Goal: Information Seeking & Learning: Learn about a topic

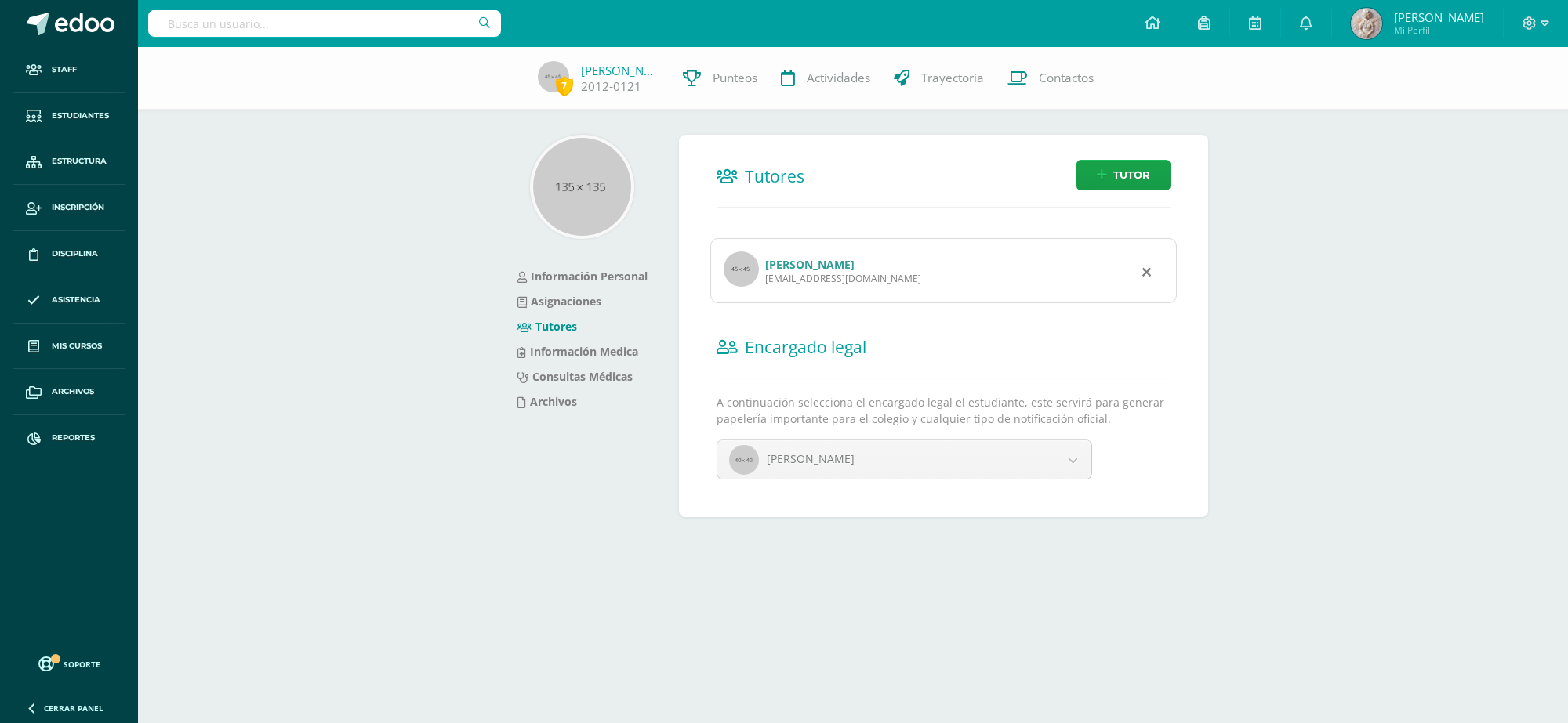
click at [366, 22] on input "text" at bounding box center [324, 23] width 353 height 27
type input "paulino barrios"
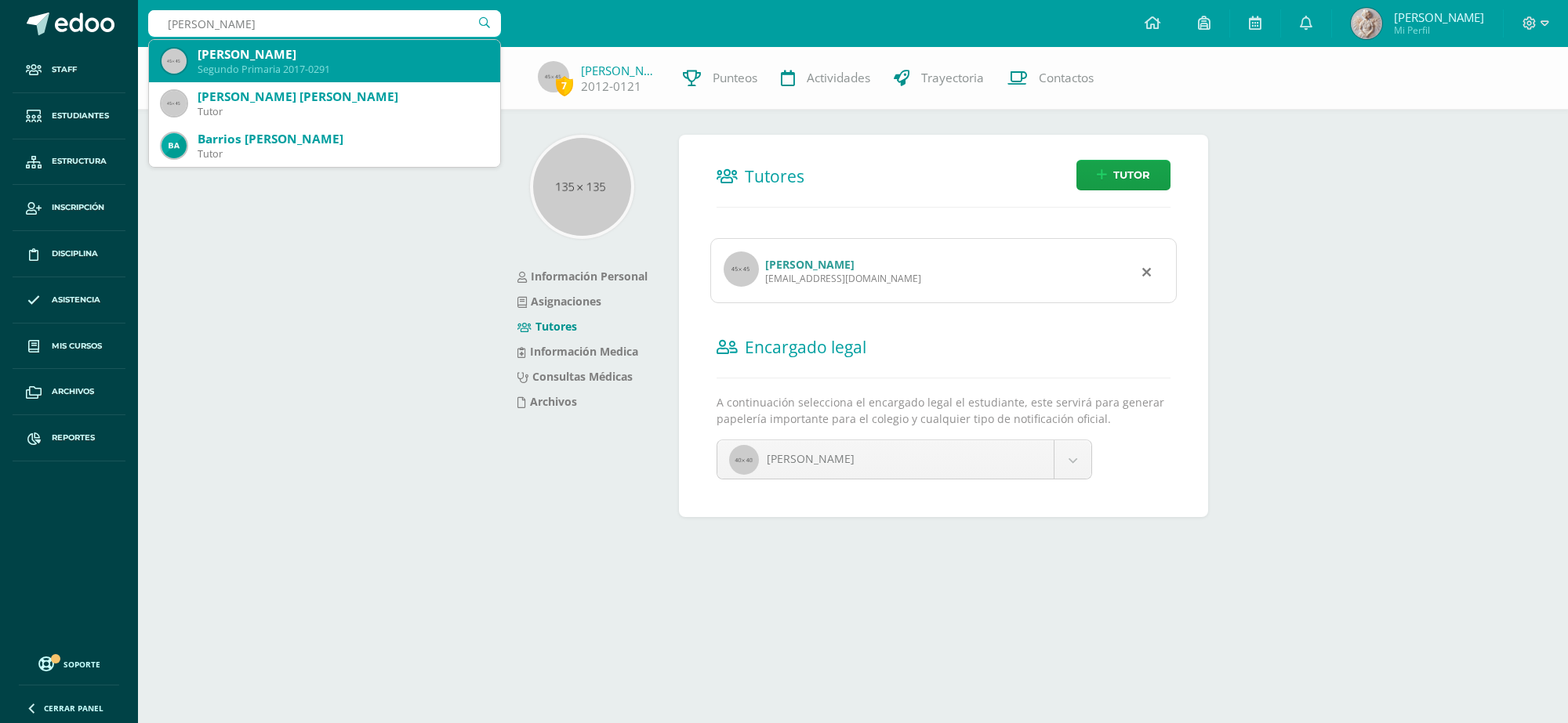
click at [360, 57] on div "Paulino Barrios Salazar" at bounding box center [342, 55] width 290 height 16
click at [360, 57] on div "7 Fabio Estrada 2012-0121 Punteos Actividades Trayectoria Contactos" at bounding box center [784, 78] width 1568 height 63
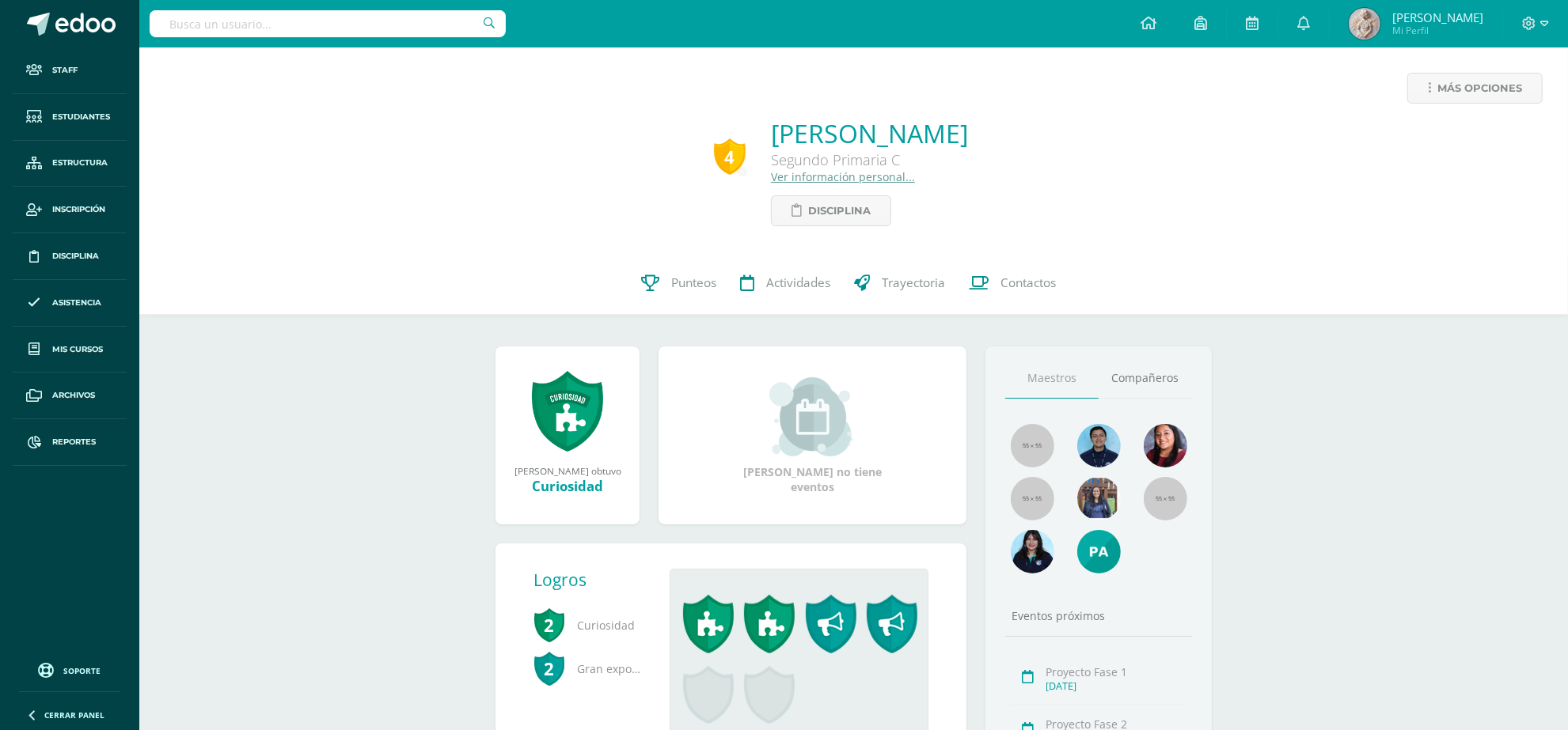
click at [815, 172] on link "Ver información personal..." at bounding box center [843, 177] width 144 height 15
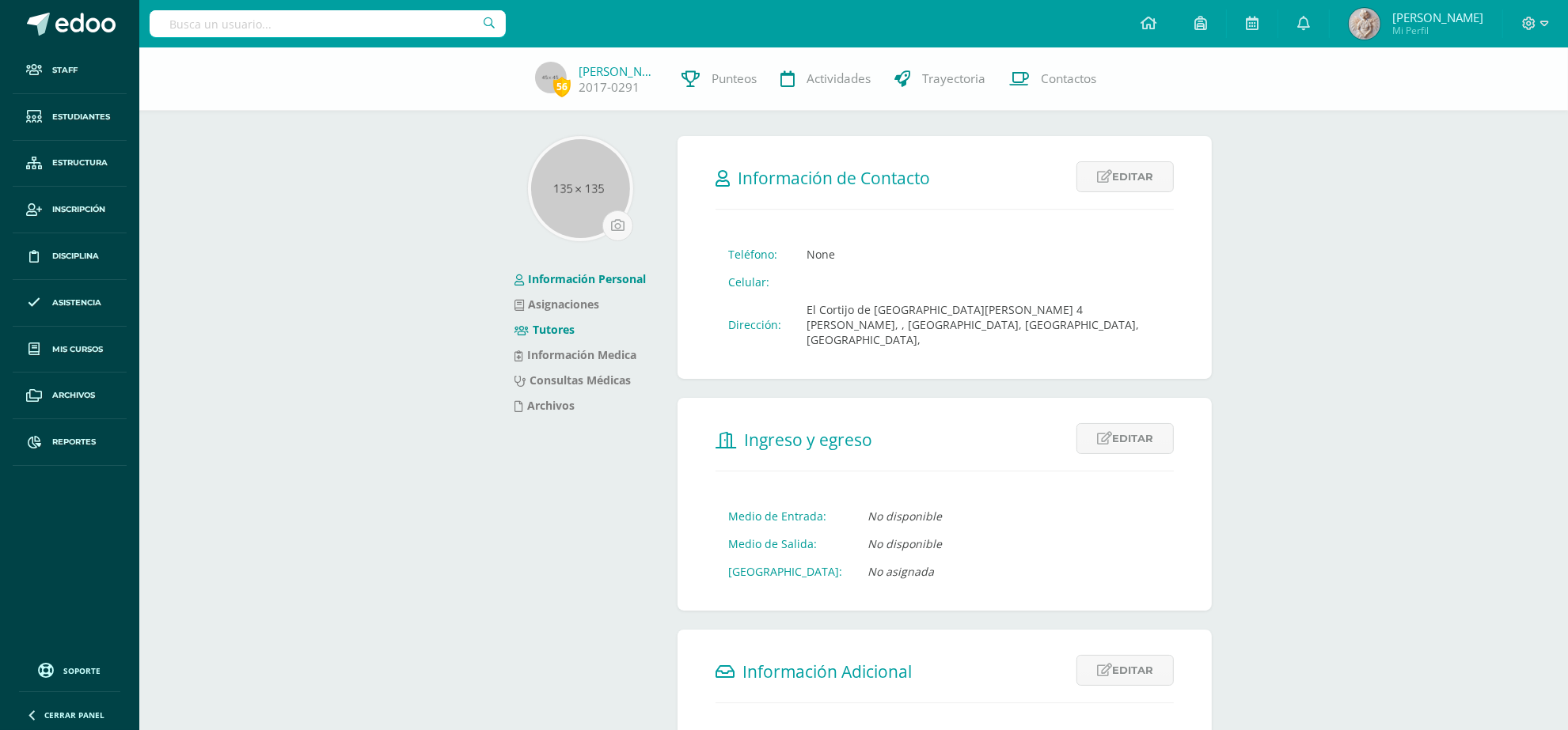
click at [560, 332] on link "Tutores" at bounding box center [545, 329] width 60 height 15
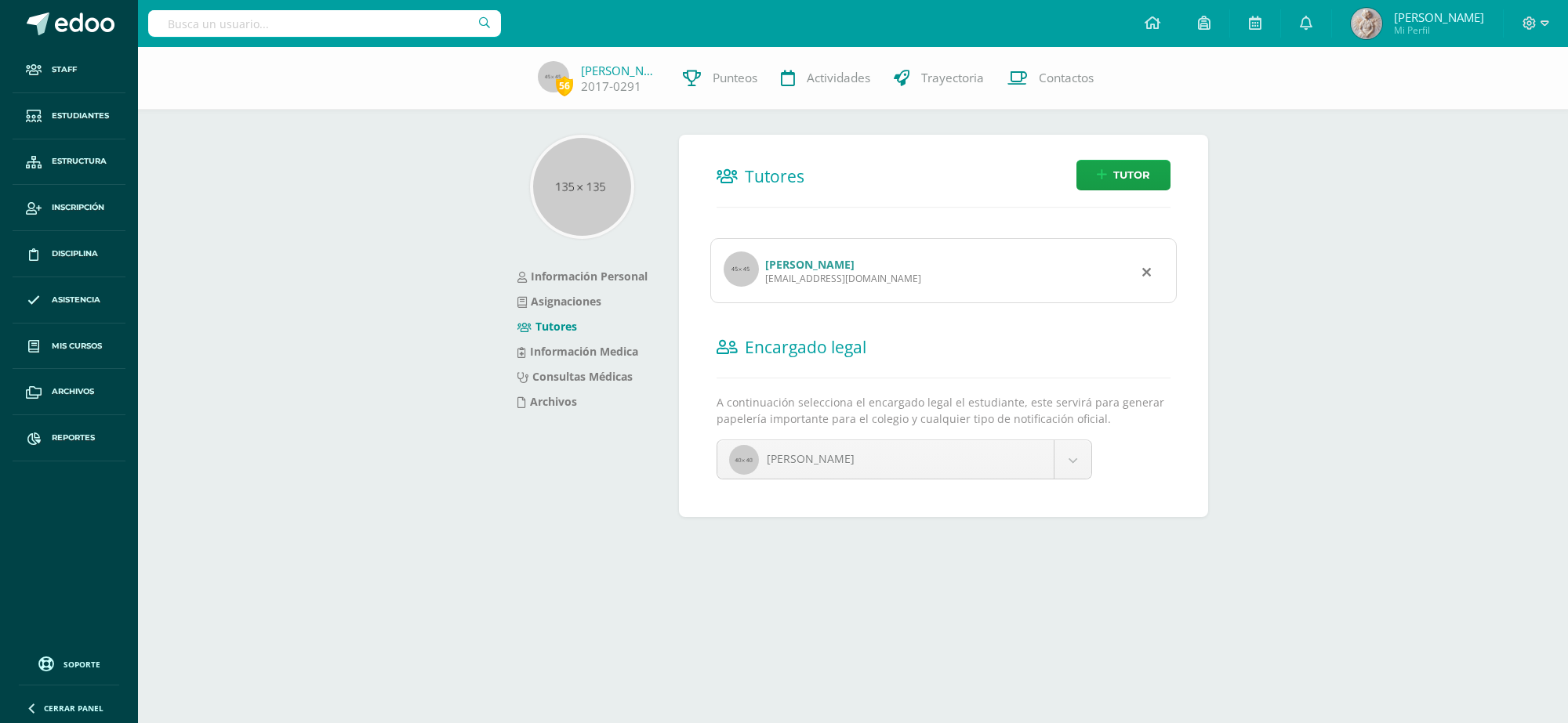
click at [823, 262] on link "[PERSON_NAME]" at bounding box center [809, 265] width 89 height 15
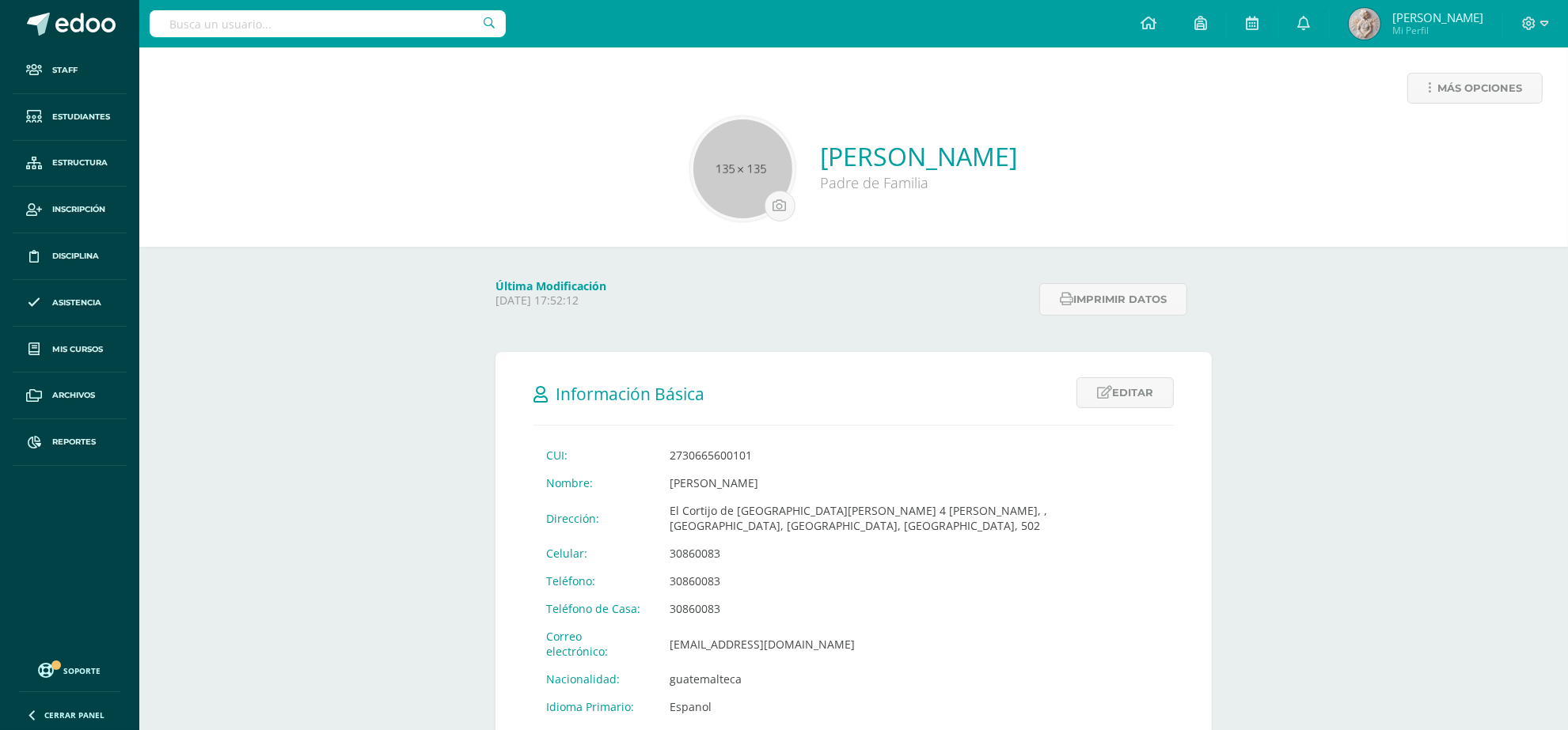
click at [283, 37] on div at bounding box center [328, 24] width 357 height 48
click at [294, 22] on input "text" at bounding box center [328, 23] width 357 height 27
type input "paulino barios"
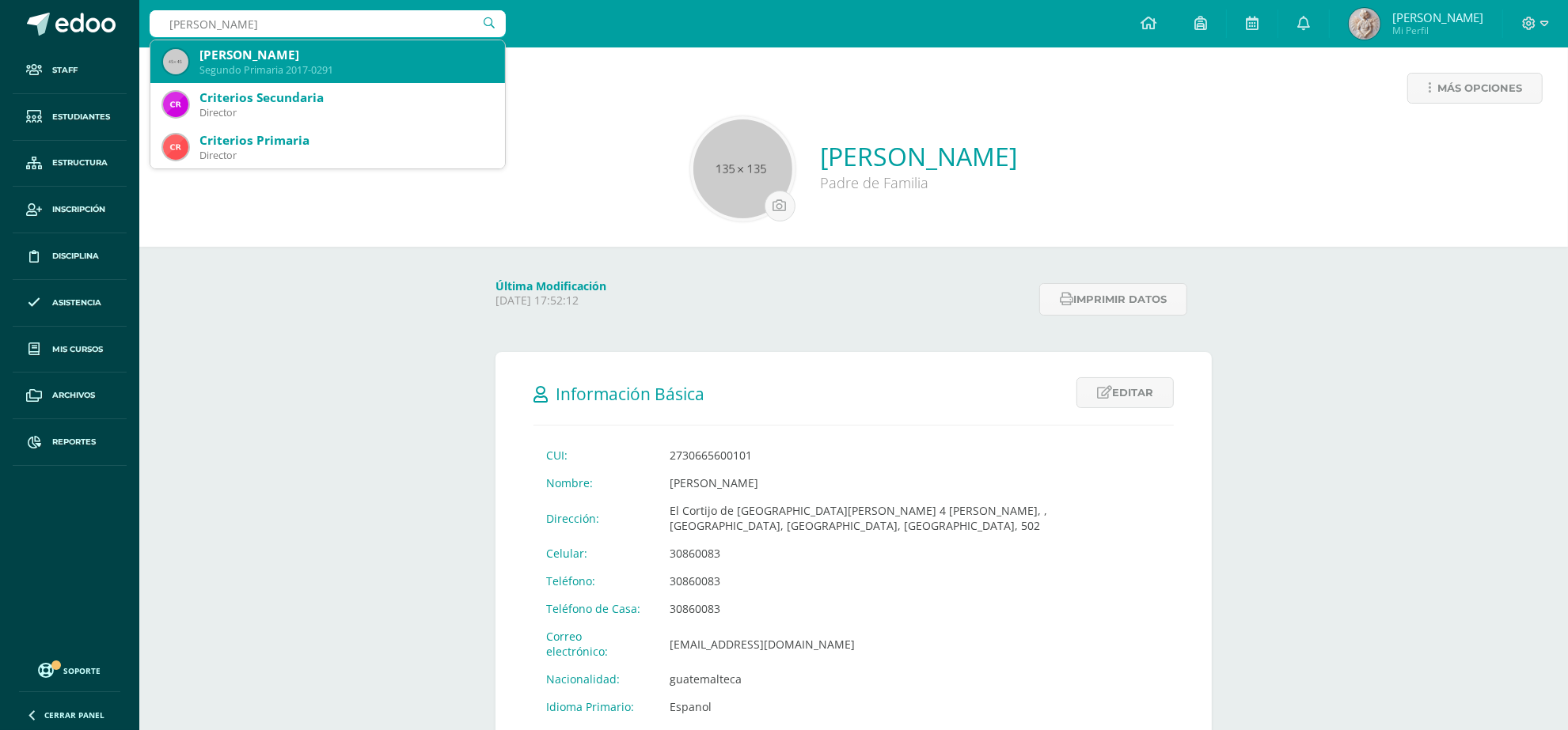
click at [289, 60] on div "Paulino Barrios Salazar" at bounding box center [346, 55] width 293 height 16
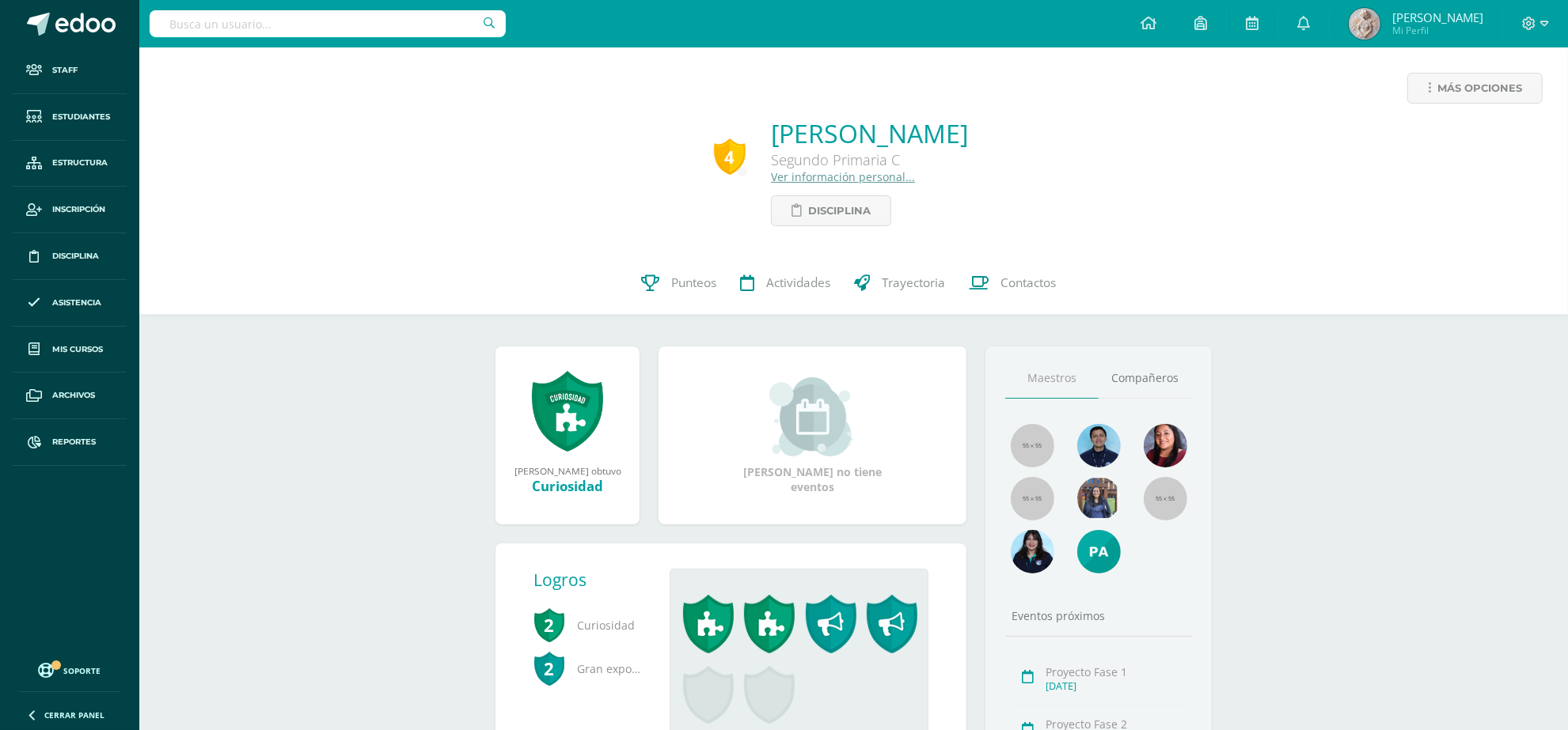
click at [844, 180] on link "Ver información personal..." at bounding box center [843, 177] width 144 height 15
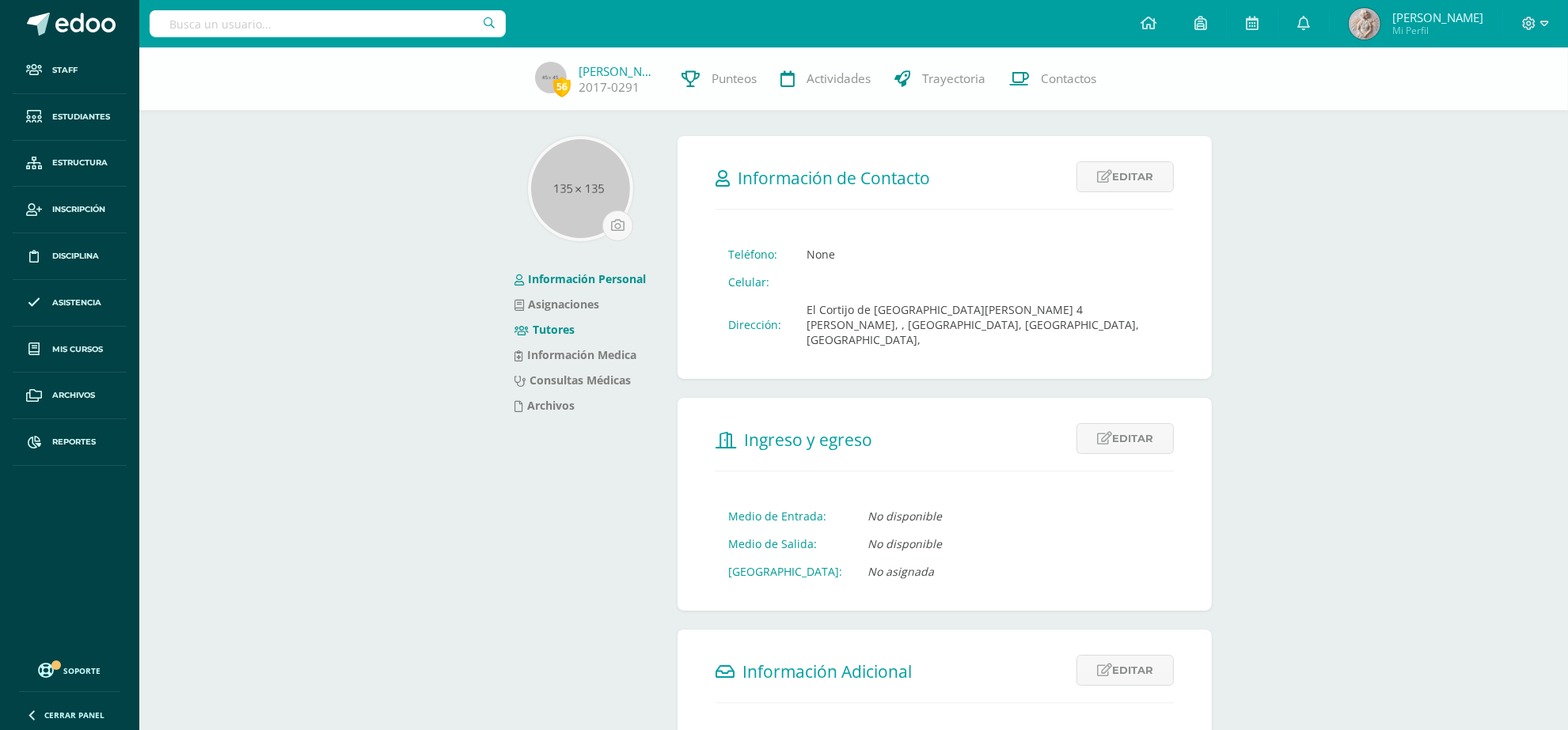
click at [560, 331] on link "Tutores" at bounding box center [545, 329] width 60 height 15
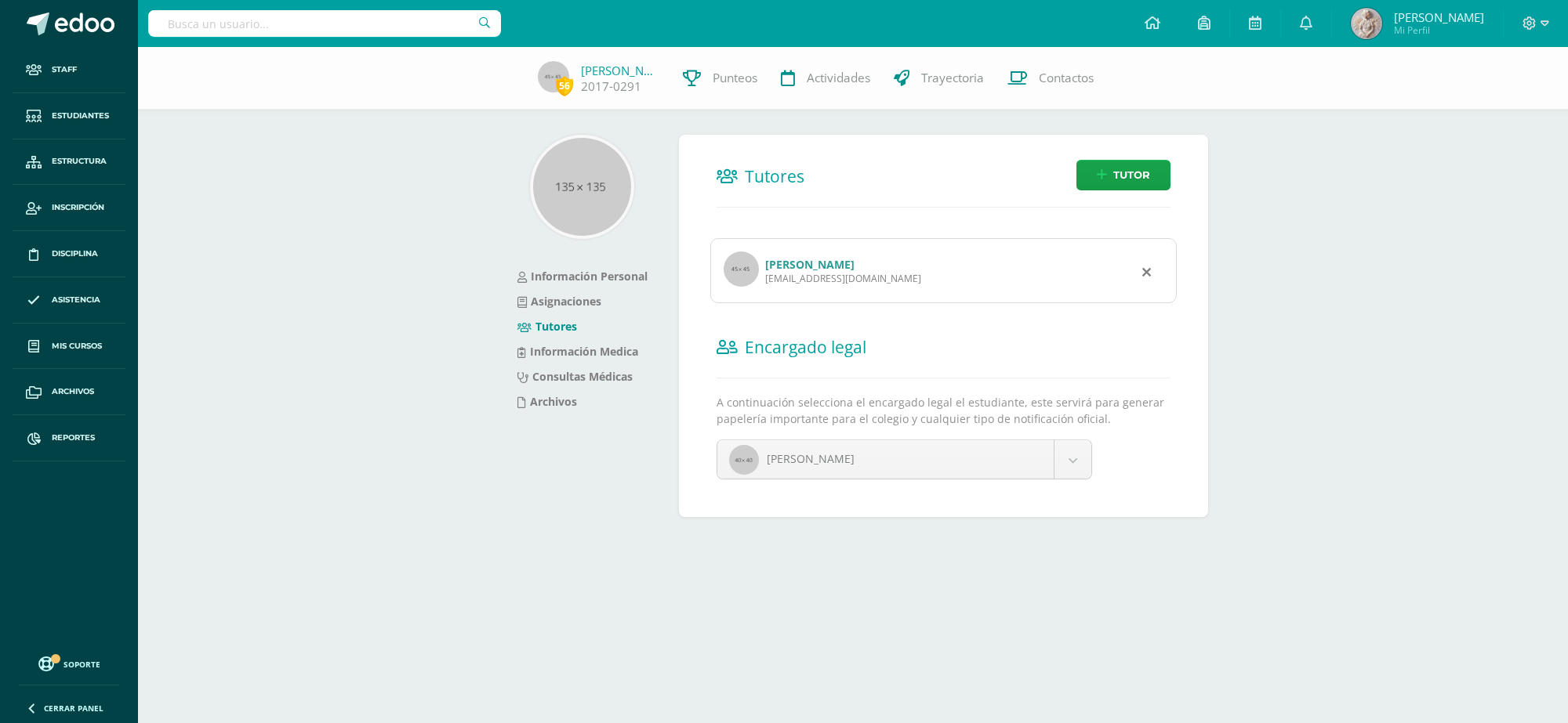
click at [833, 264] on link "[PERSON_NAME]" at bounding box center [809, 265] width 89 height 15
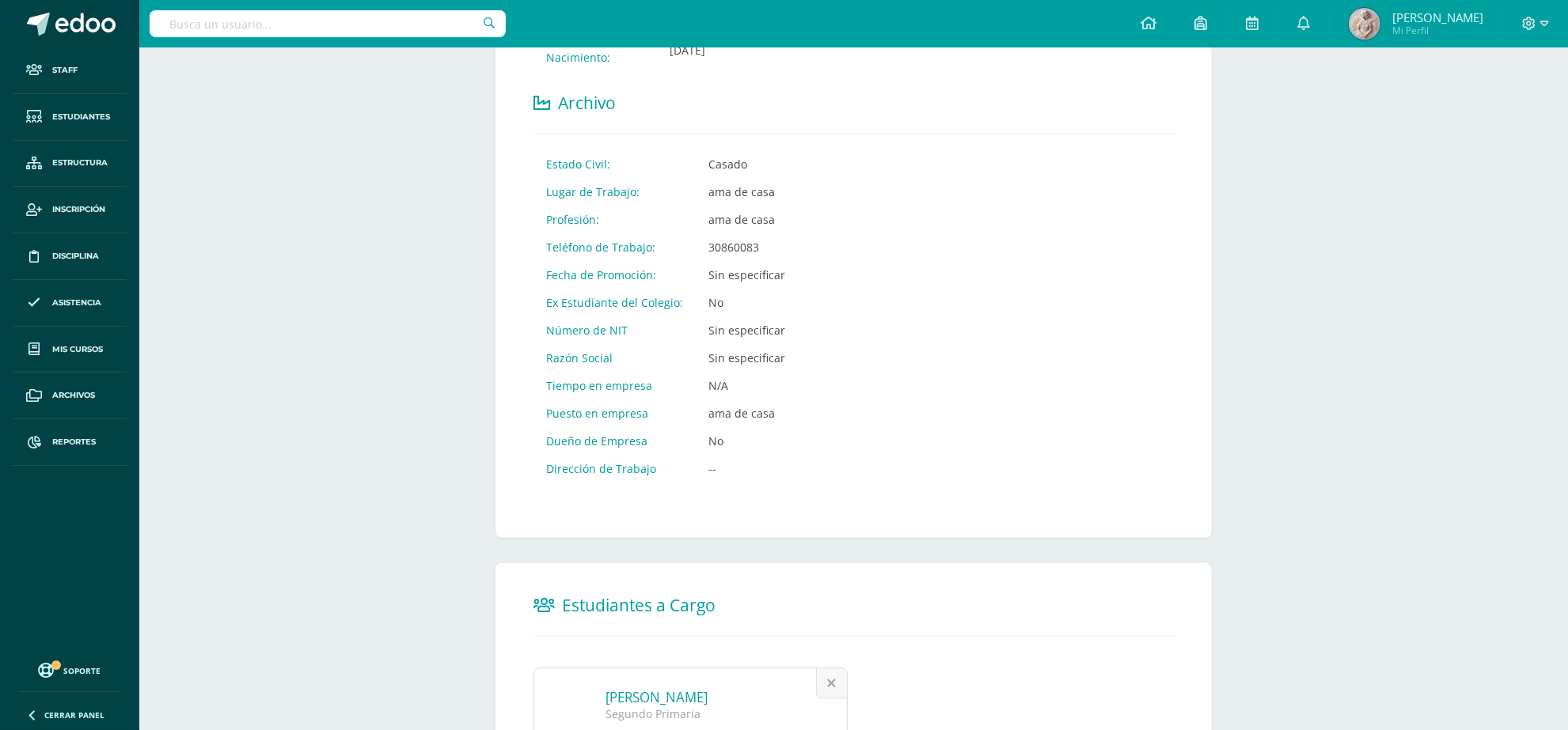
scroll to position [749, 0]
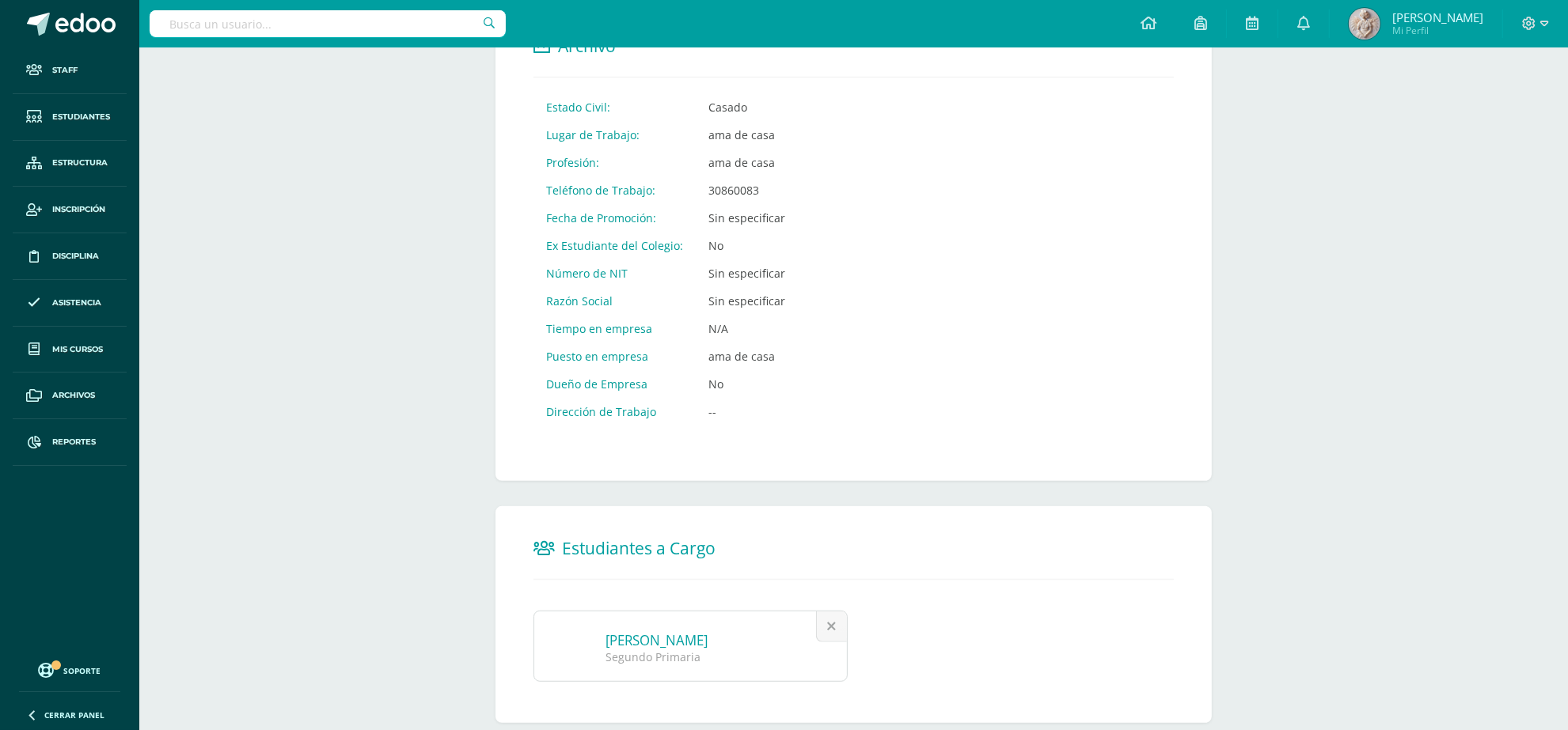
click at [707, 631] on link "[PERSON_NAME]" at bounding box center [657, 640] width 102 height 18
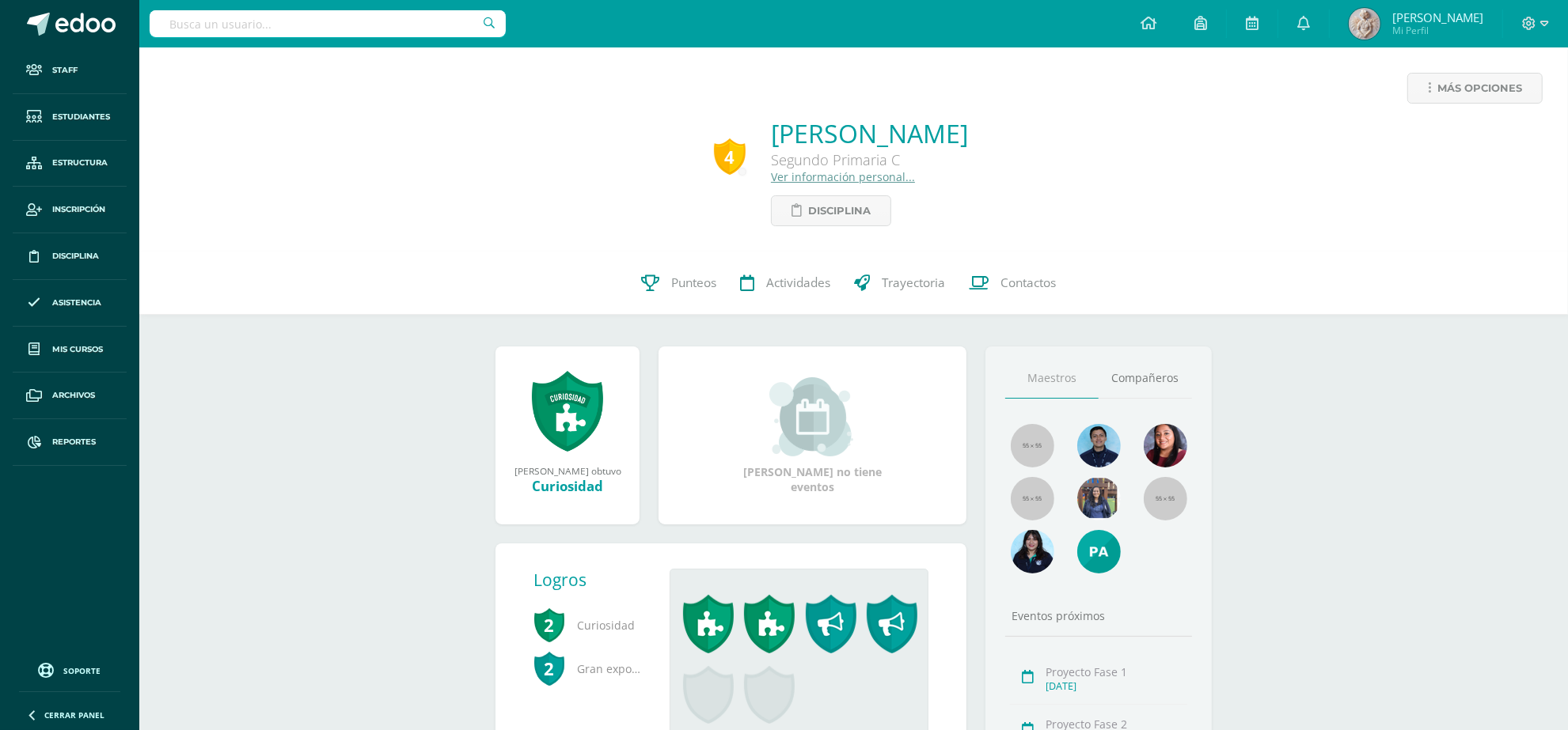
click at [816, 178] on link "Ver información personal..." at bounding box center [843, 177] width 144 height 15
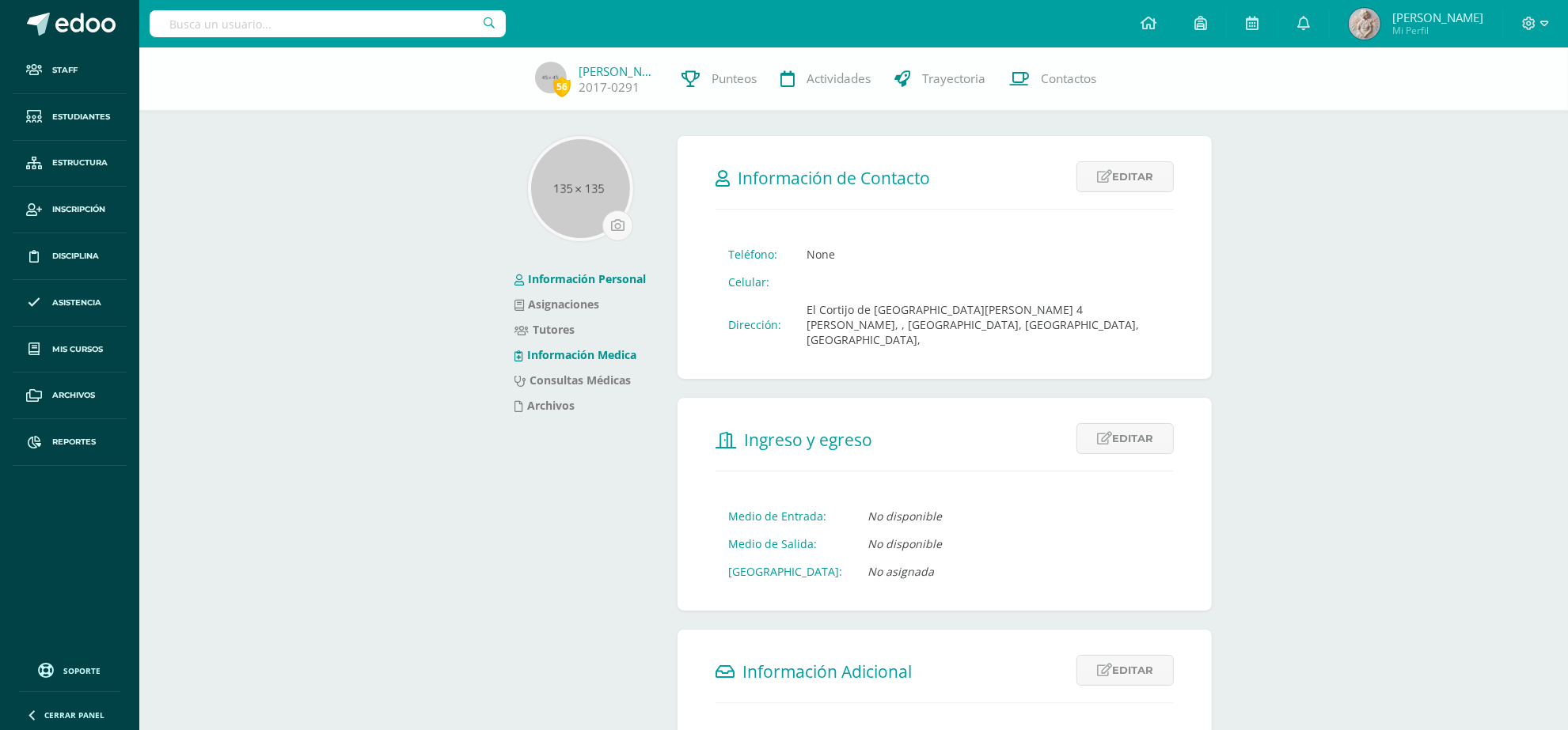
click at [566, 352] on link "Información Medica" at bounding box center [576, 355] width 122 height 15
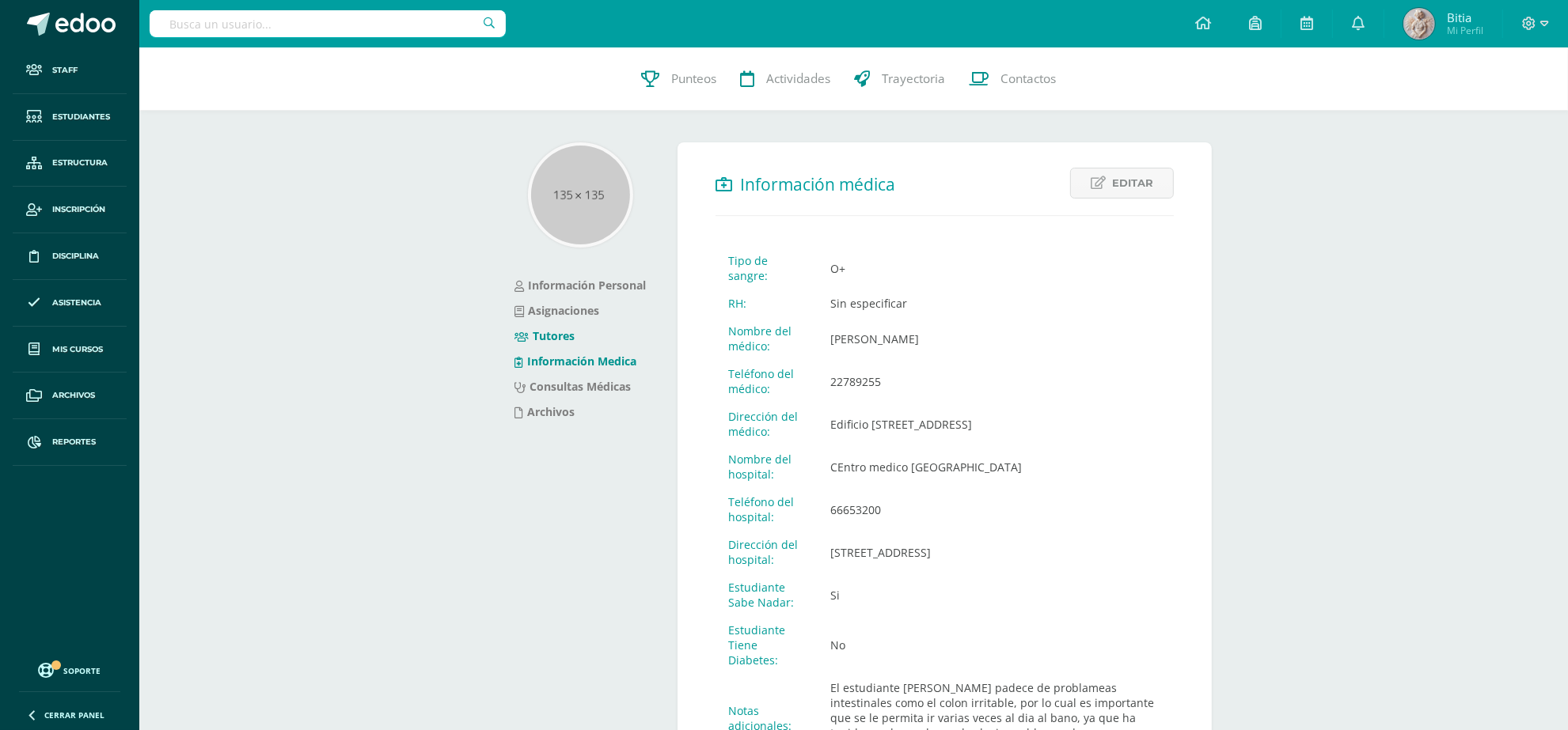
click at [563, 337] on link "Tutores" at bounding box center [545, 336] width 60 height 15
